Goal: Information Seeking & Learning: Learn about a topic

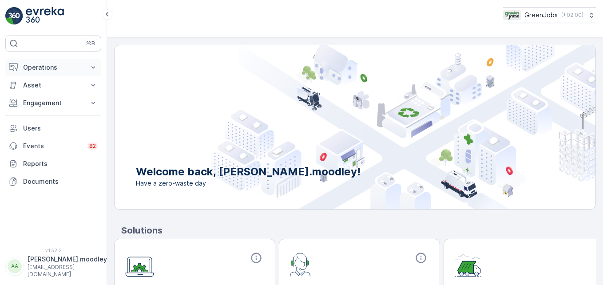
click at [97, 66] on icon at bounding box center [93, 67] width 9 height 9
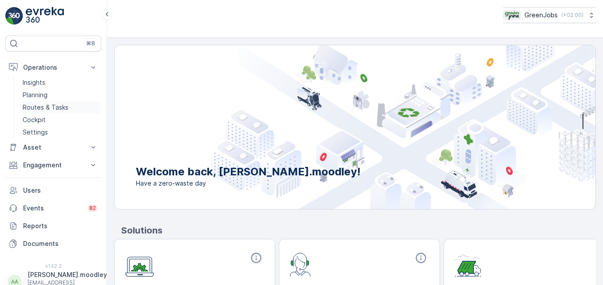
click at [60, 109] on p "Routes & Tasks" at bounding box center [46, 107] width 46 height 9
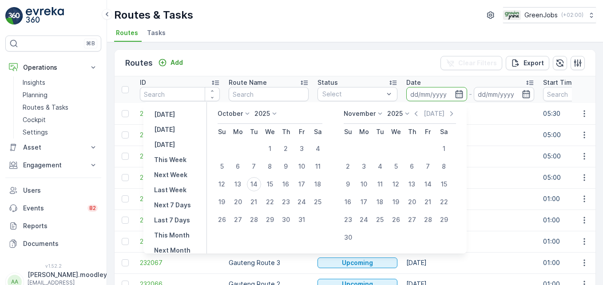
click at [422, 95] on input at bounding box center [436, 94] width 61 height 14
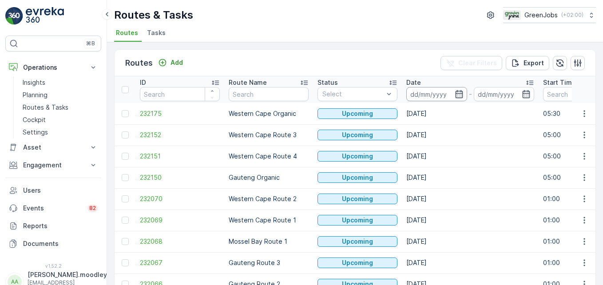
click at [420, 91] on input at bounding box center [436, 94] width 61 height 14
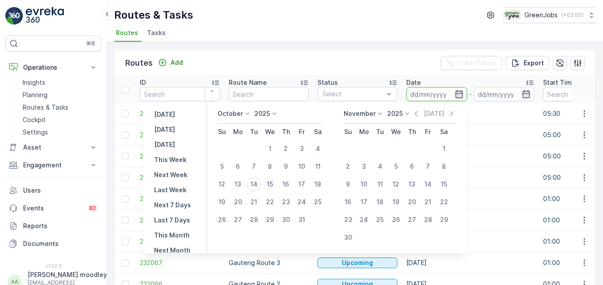
click at [273, 182] on div "15" at bounding box center [270, 184] width 14 height 14
type input "[DATE]"
click at [273, 182] on div "15" at bounding box center [270, 184] width 14 height 14
type input "[DATE]"
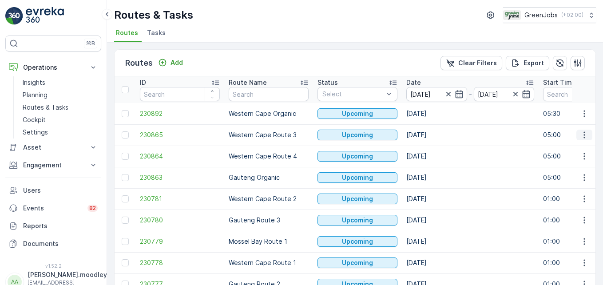
click at [431, 130] on button "button" at bounding box center [584, 135] width 16 height 11
click at [431, 149] on span "See More Details" at bounding box center [563, 148] width 51 height 9
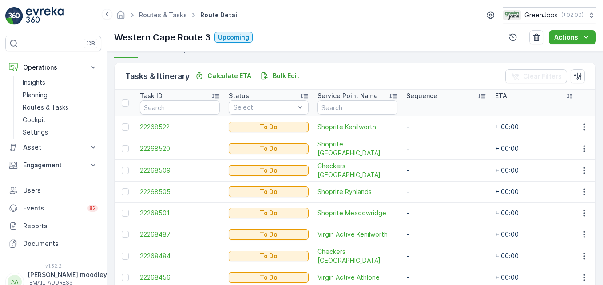
scroll to position [249, 0]
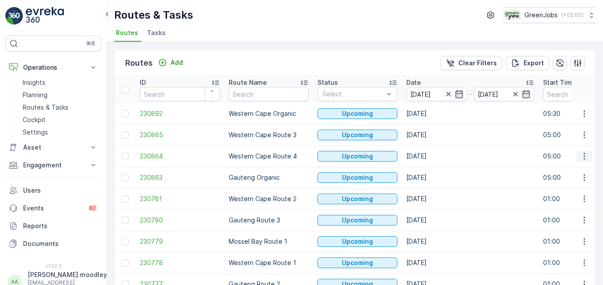
click at [431, 158] on icon "button" at bounding box center [584, 156] width 9 height 9
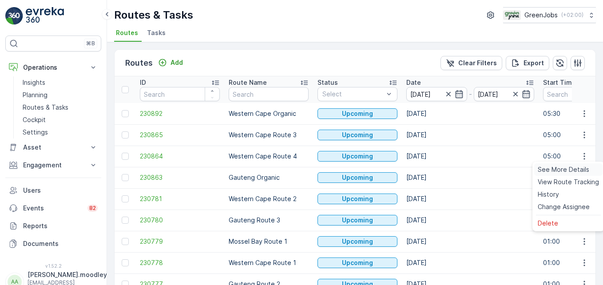
click at [431, 166] on span "See More Details" at bounding box center [563, 169] width 51 height 9
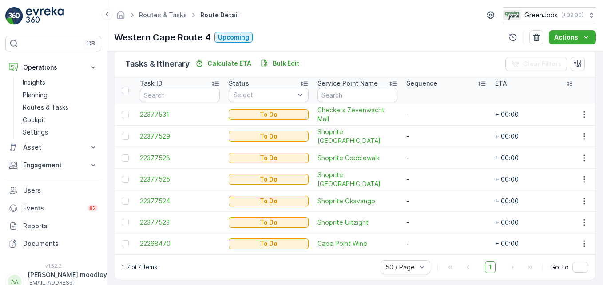
scroll to position [227, 0]
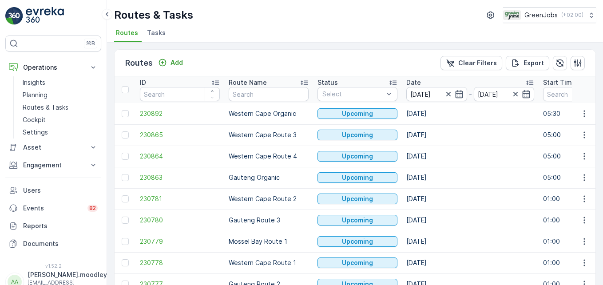
click at [414, 85] on p "Date" at bounding box center [413, 82] width 15 height 9
click at [424, 93] on input "[DATE]" at bounding box center [436, 94] width 61 height 14
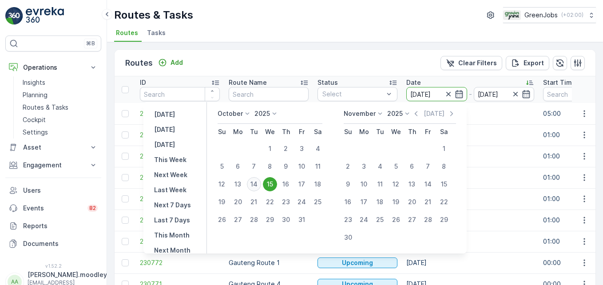
click at [257, 186] on div "14" at bounding box center [254, 184] width 14 height 14
type input "[DATE]"
click at [257, 186] on div "14" at bounding box center [254, 184] width 14 height 14
type input "[DATE]"
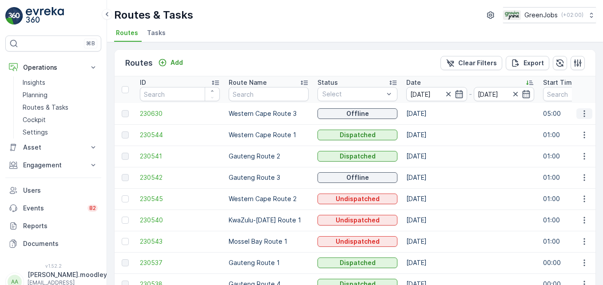
click at [431, 114] on button "button" at bounding box center [584, 113] width 16 height 11
click at [431, 124] on span "See More Details" at bounding box center [563, 127] width 51 height 9
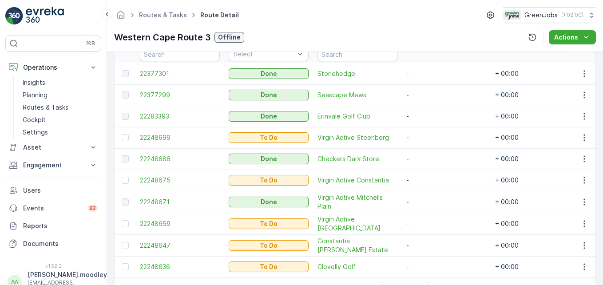
scroll to position [266, 0]
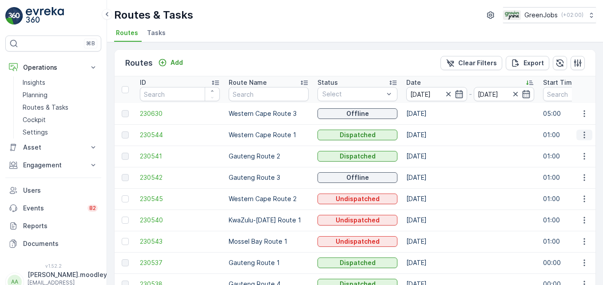
click at [431, 133] on icon "button" at bounding box center [583, 135] width 1 height 7
click at [431, 150] on span "See More Details" at bounding box center [563, 148] width 51 height 9
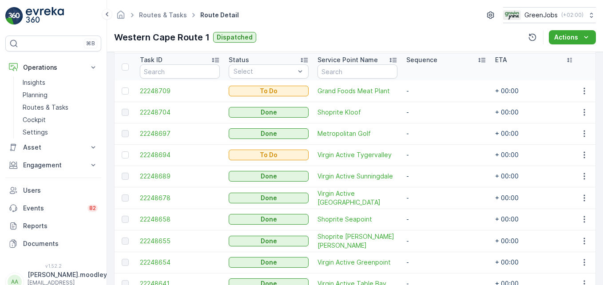
scroll to position [223, 0]
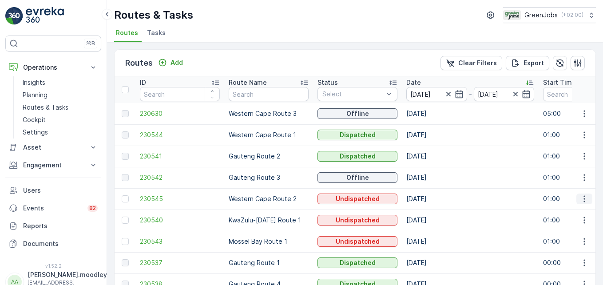
click at [431, 196] on icon "button" at bounding box center [584, 198] width 9 height 9
click at [431, 210] on span "See More Details" at bounding box center [563, 212] width 51 height 9
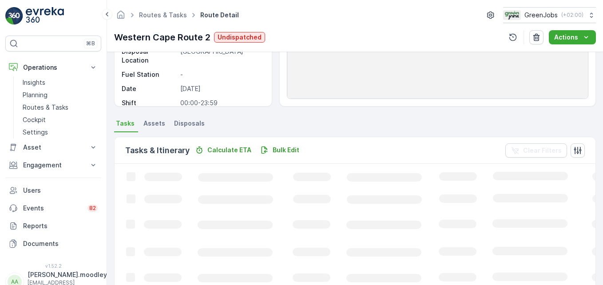
scroll to position [133, 0]
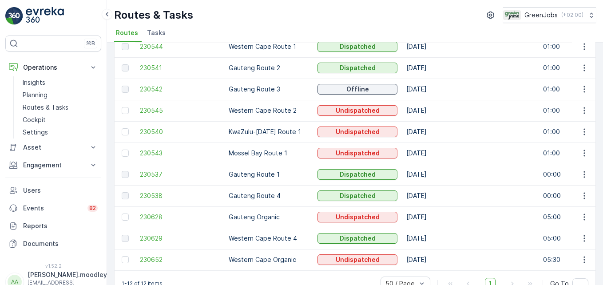
scroll to position [89, 0]
click at [431, 239] on icon "button" at bounding box center [584, 238] width 9 height 9
click at [431, 250] on span "See More Details" at bounding box center [563, 251] width 51 height 9
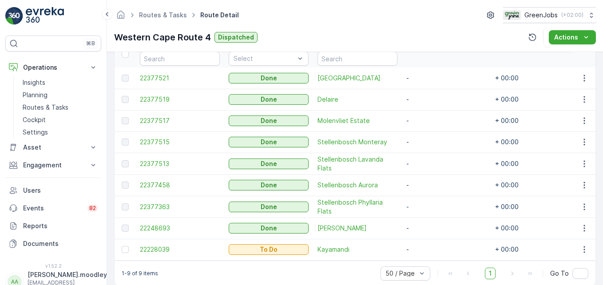
scroll to position [266, 0]
